Goal: Navigation & Orientation: Find specific page/section

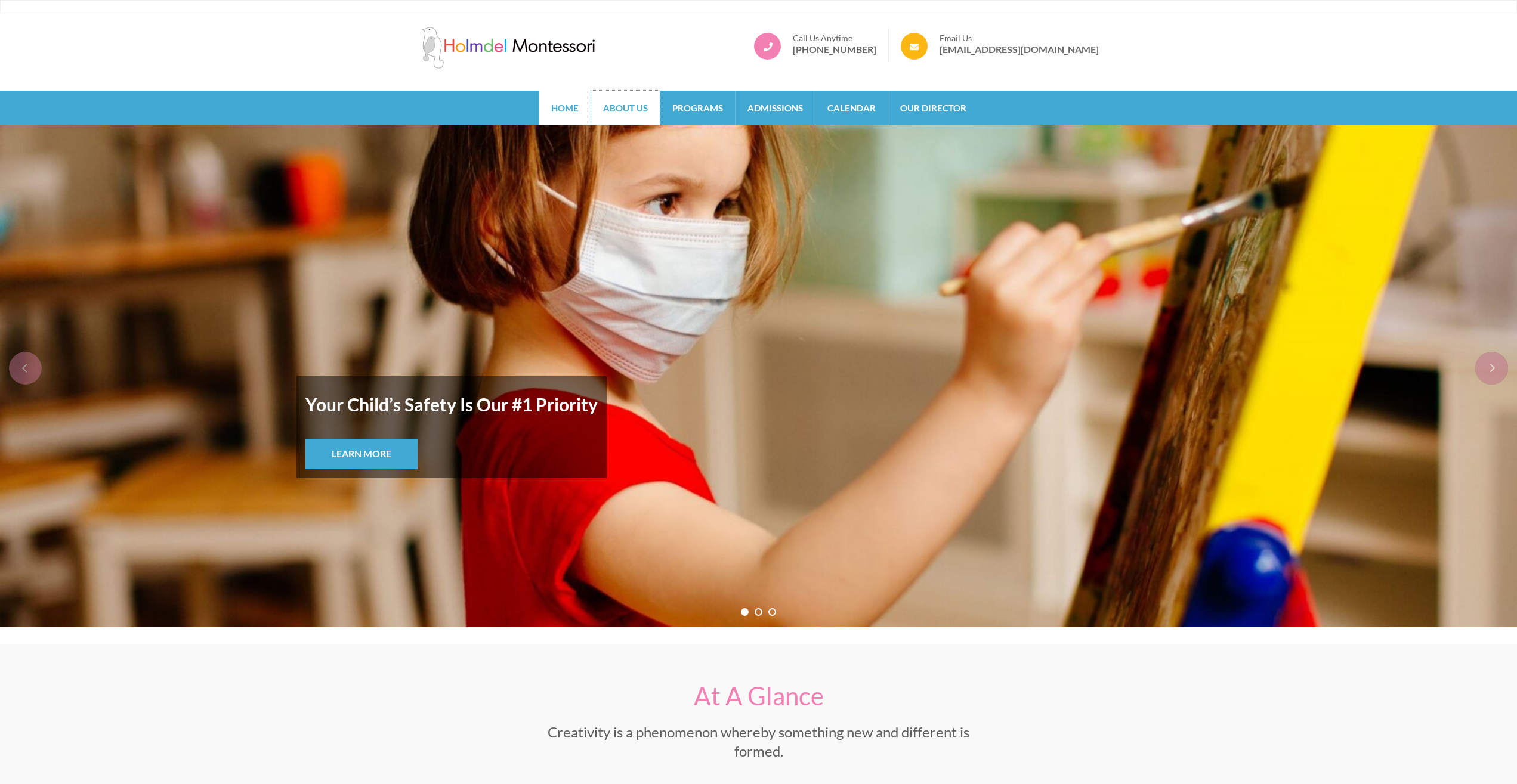
click at [626, 116] on link "About Us" at bounding box center [625, 108] width 69 height 35
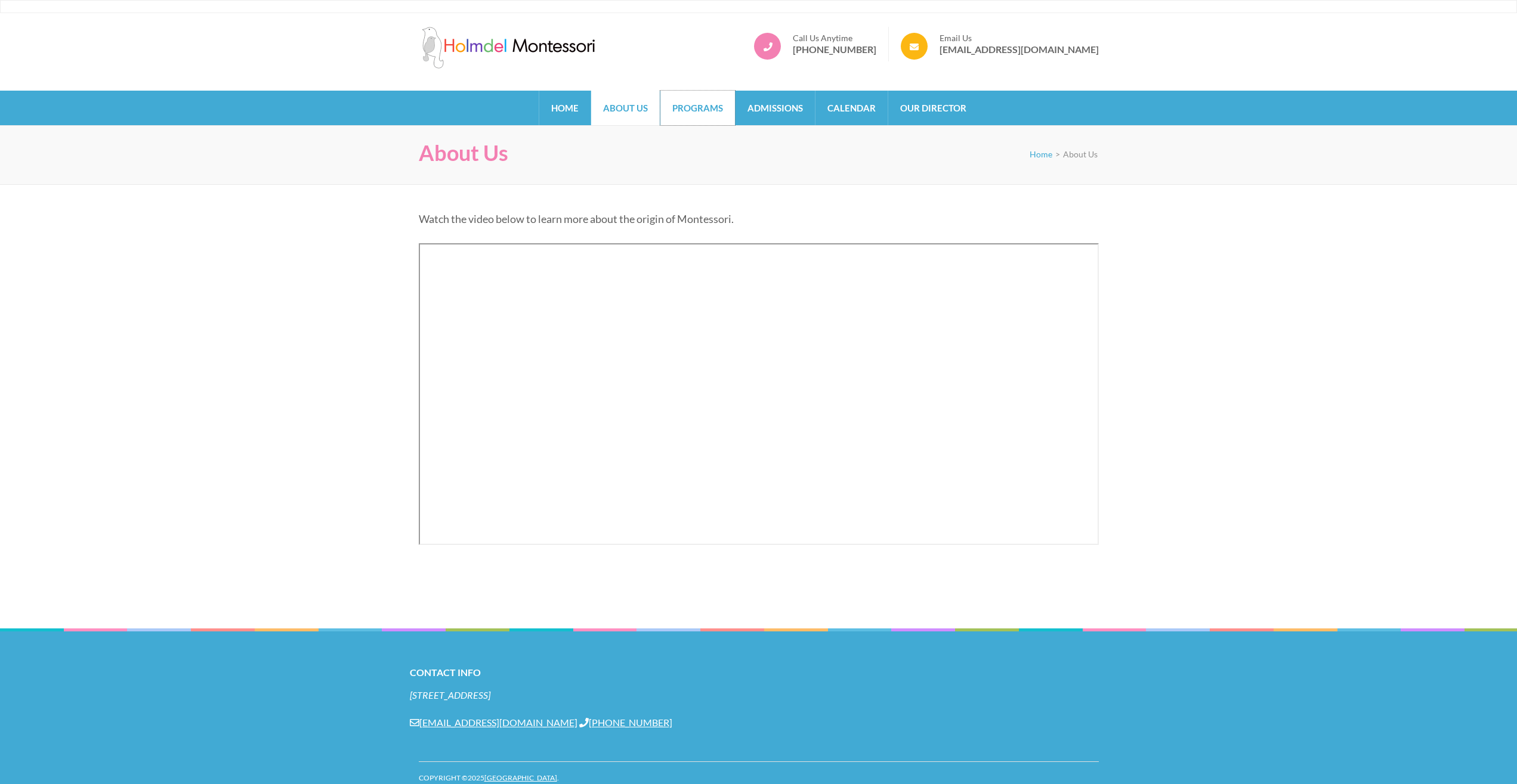
click at [689, 108] on link "Programs" at bounding box center [698, 108] width 75 height 35
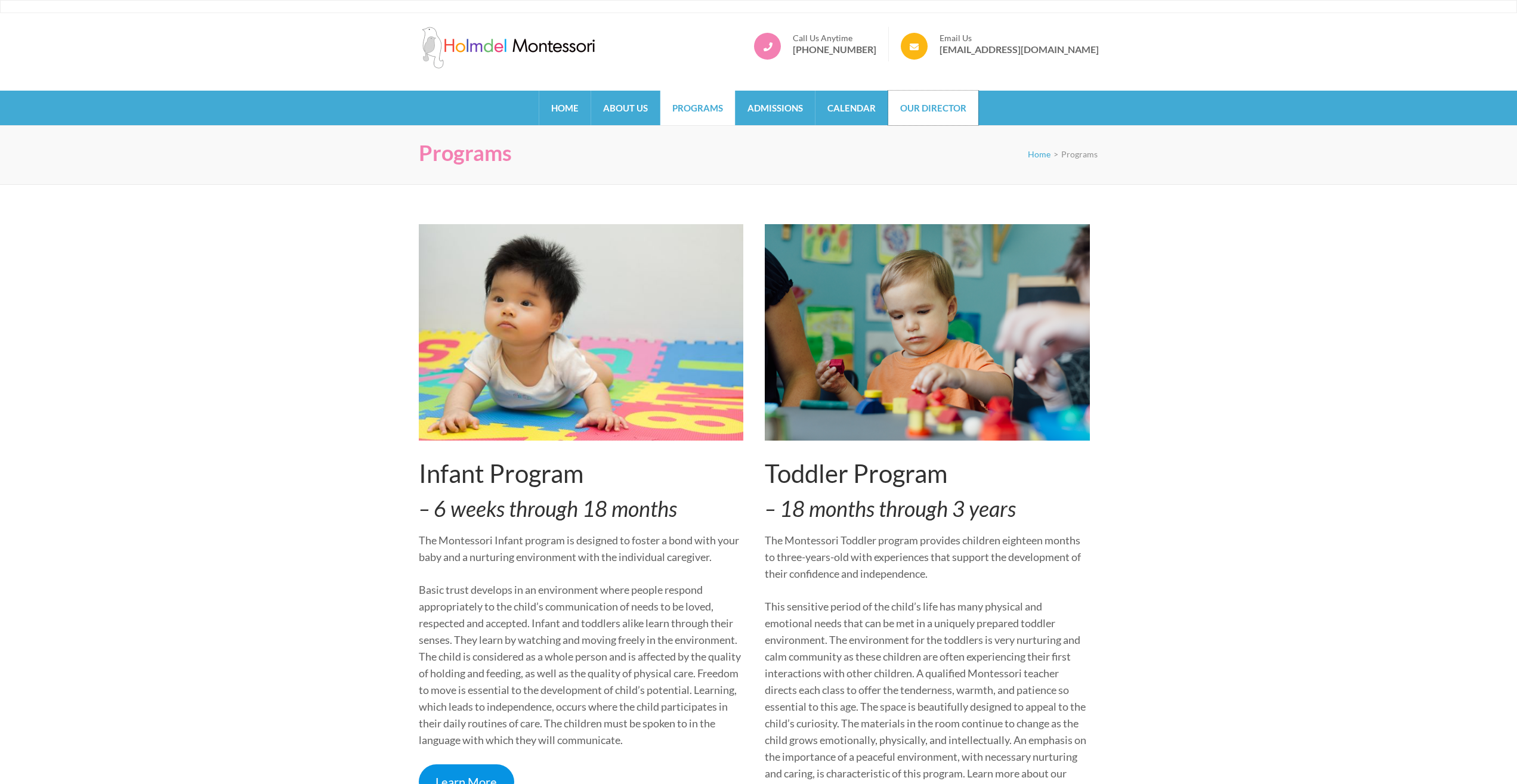
click at [958, 117] on link "Our Director" at bounding box center [933, 108] width 90 height 35
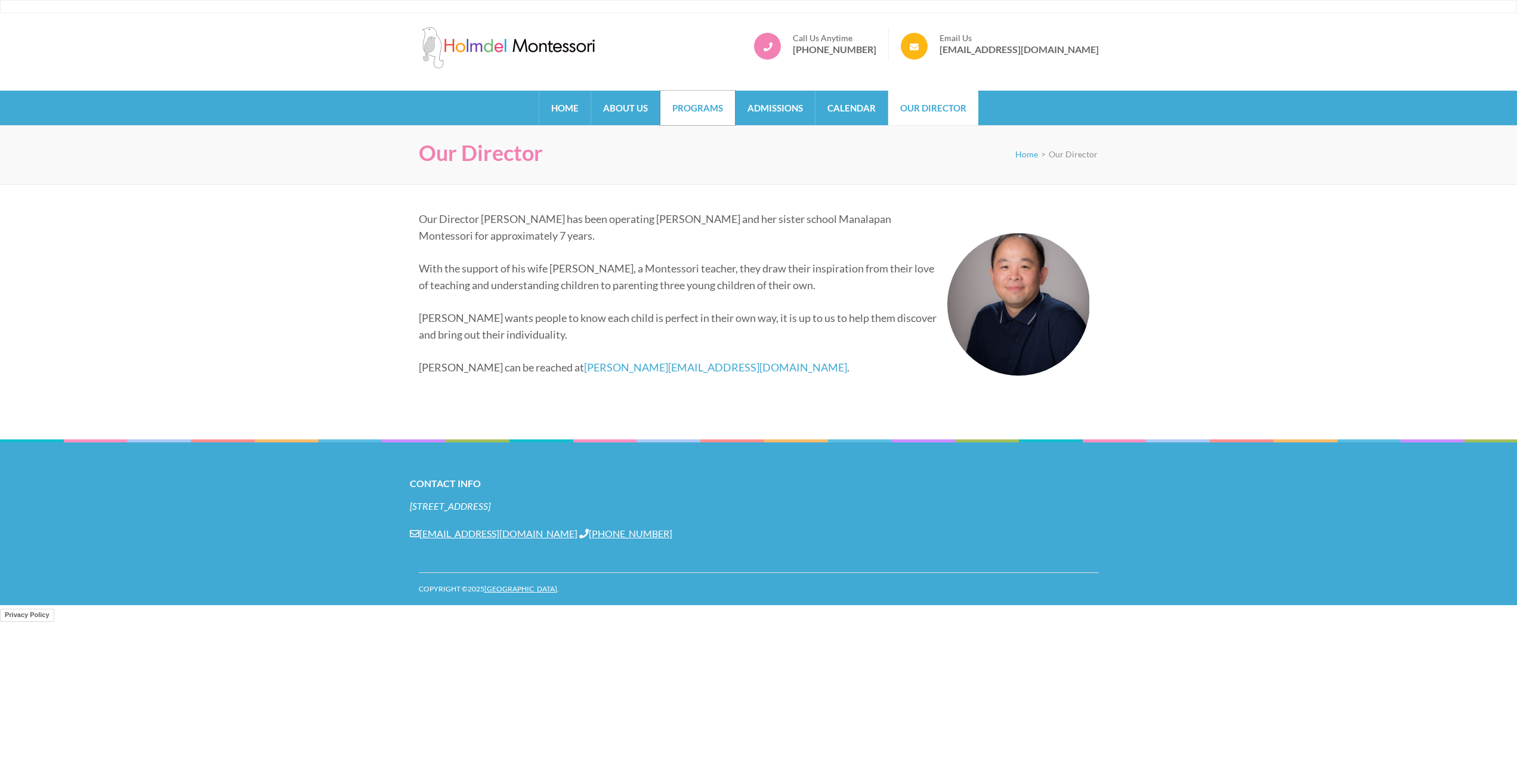
click at [664, 113] on link "Programs" at bounding box center [698, 108] width 75 height 35
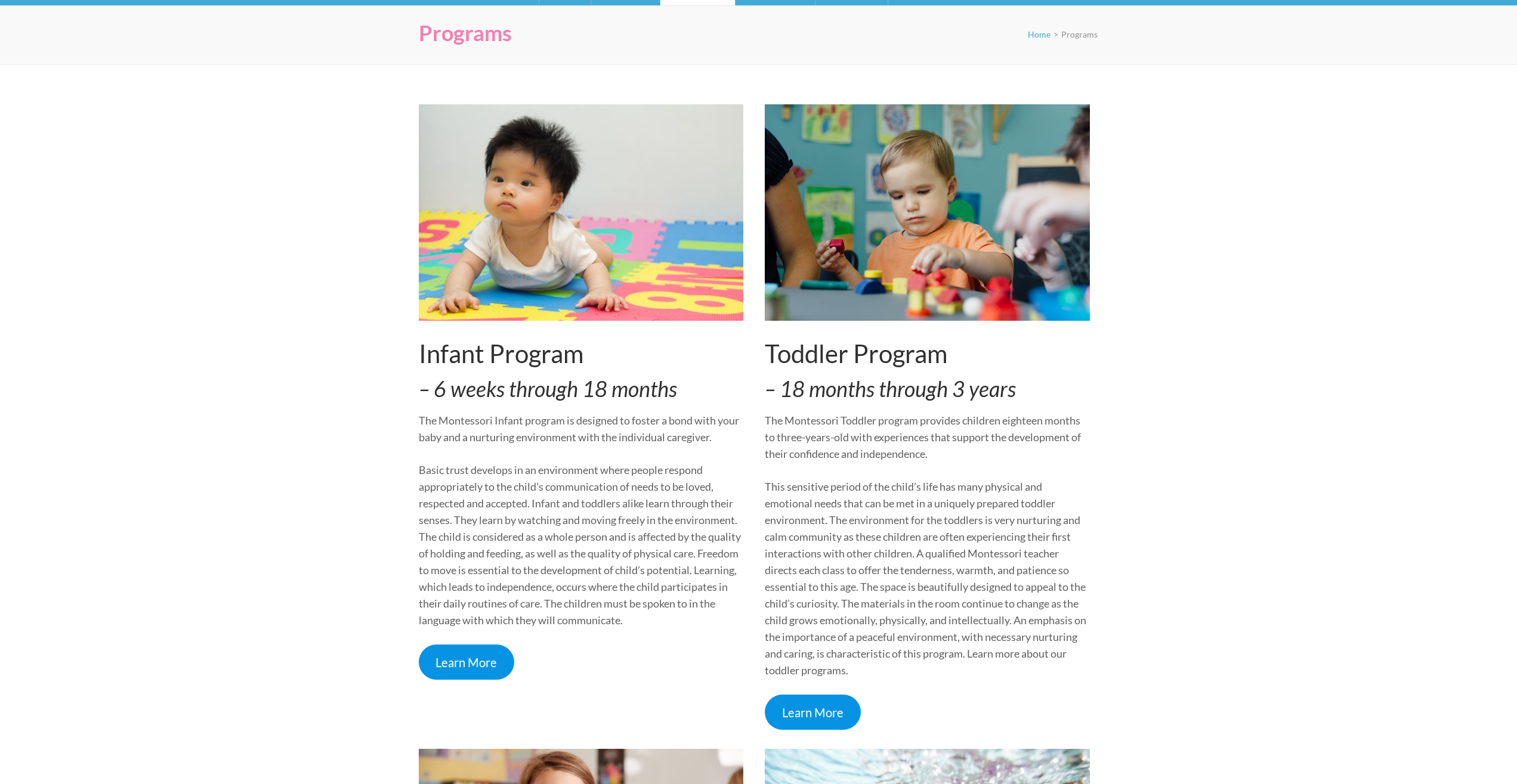
scroll to position [122, 0]
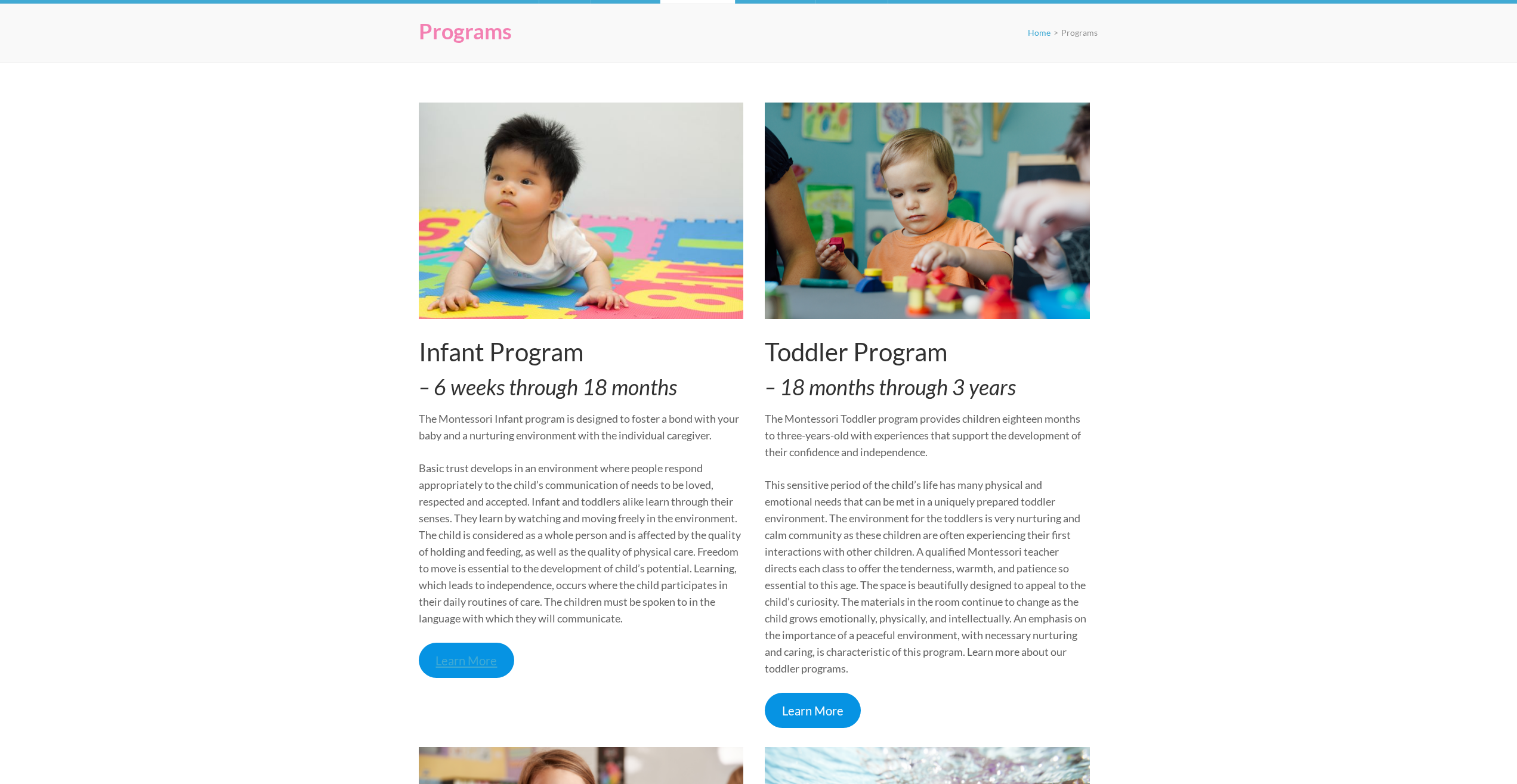
click at [476, 663] on link "Learn More" at bounding box center [466, 659] width 96 height 35
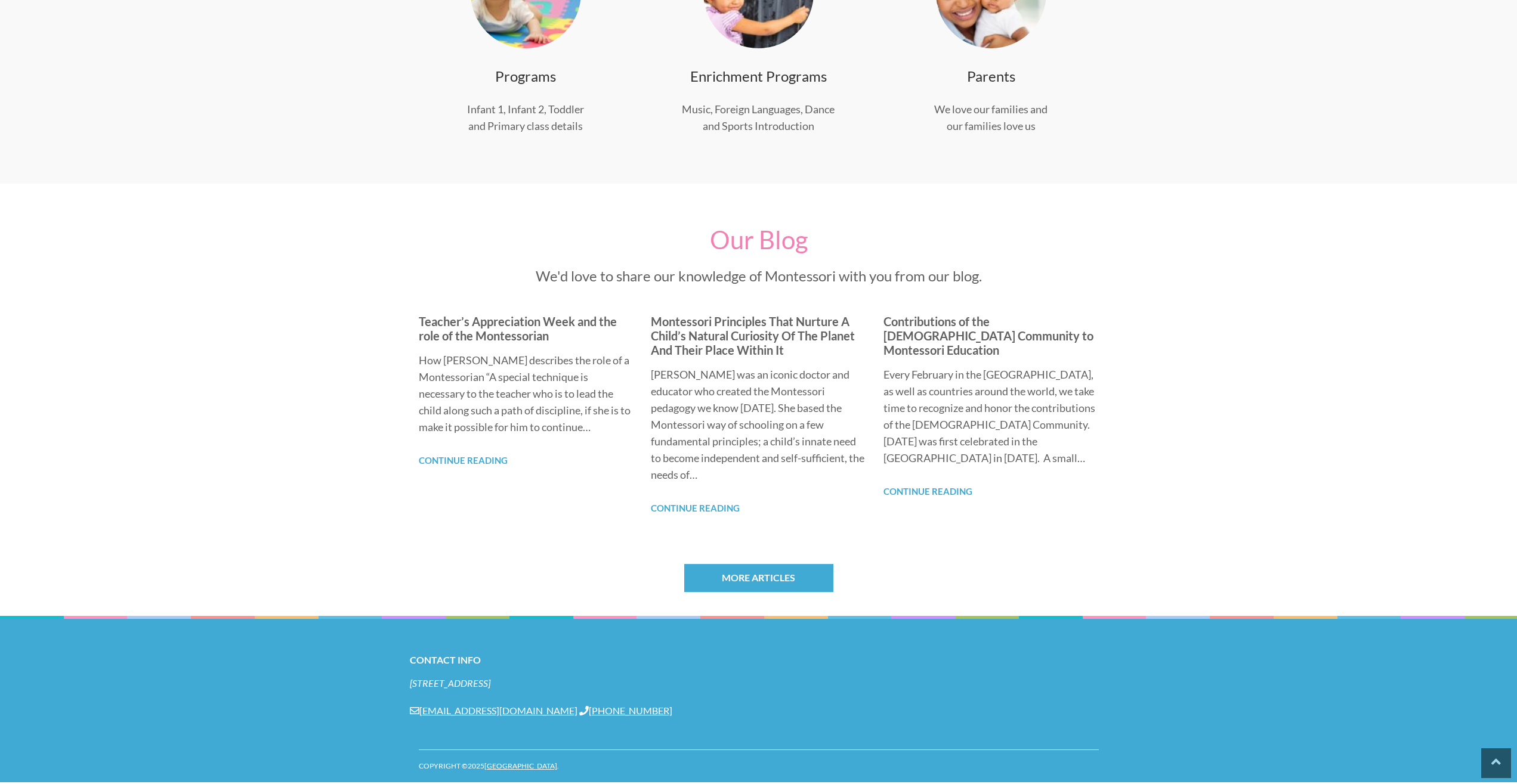
scroll to position [608, 0]
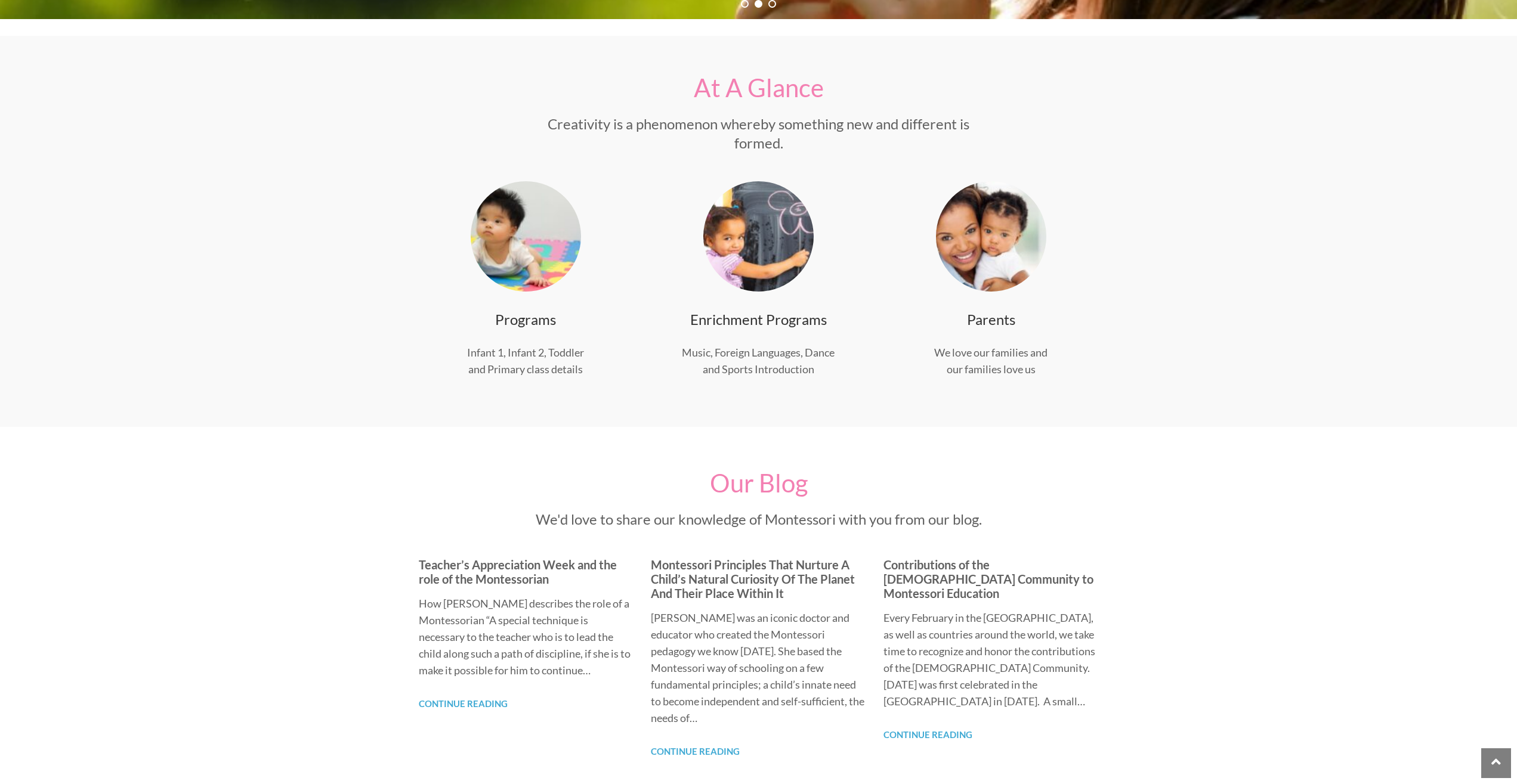
click at [778, 262] on img at bounding box center [758, 236] width 111 height 111
click at [768, 326] on link "Enrichment Programs" at bounding box center [758, 319] width 137 height 17
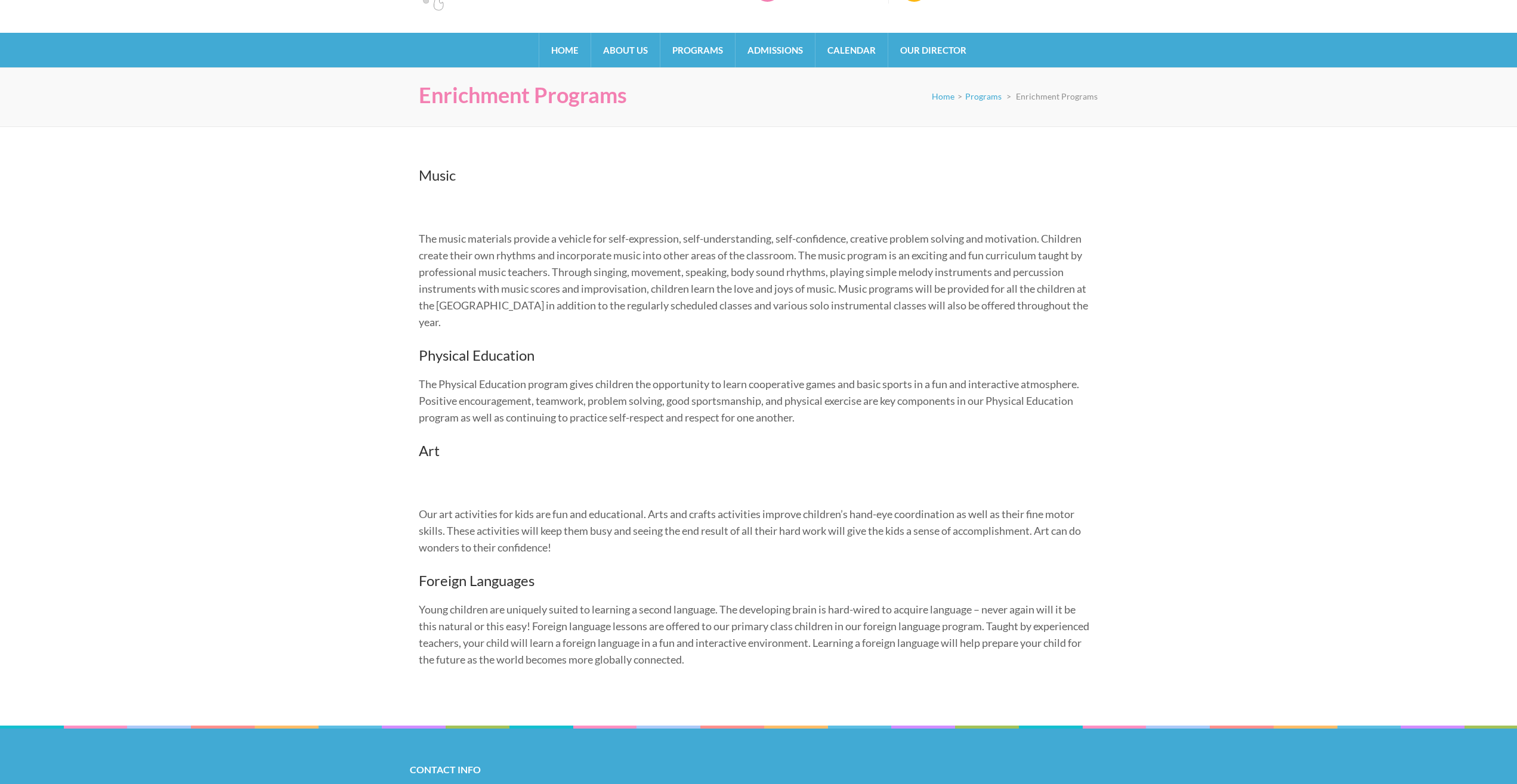
scroll to position [61, 0]
